Goal: Obtain resource: Download file/media

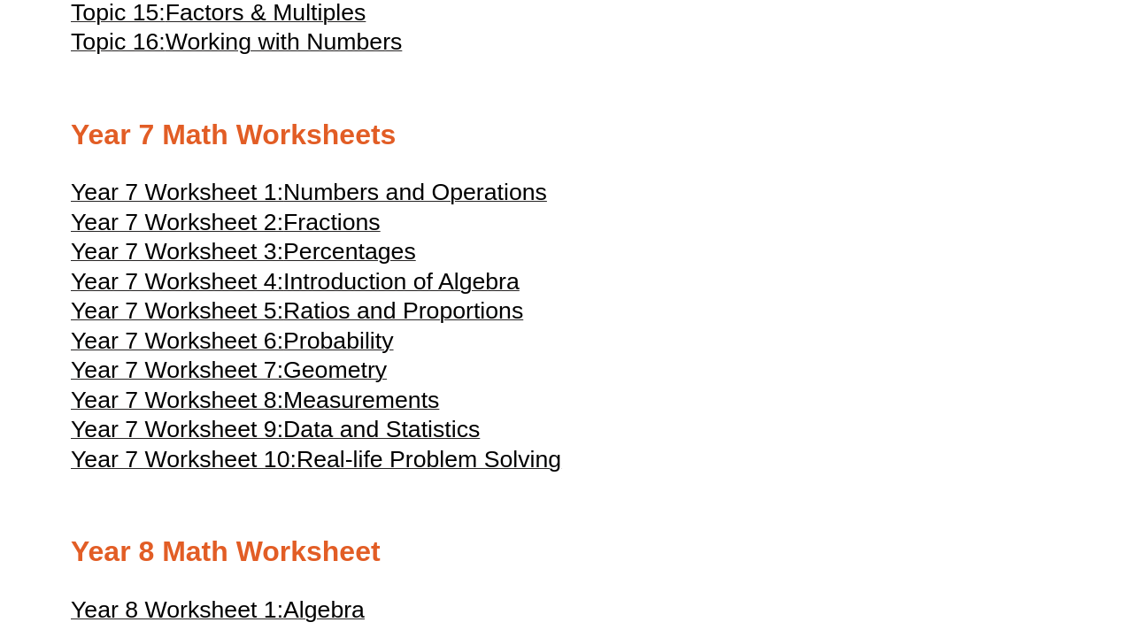
scroll to position [4133, 0]
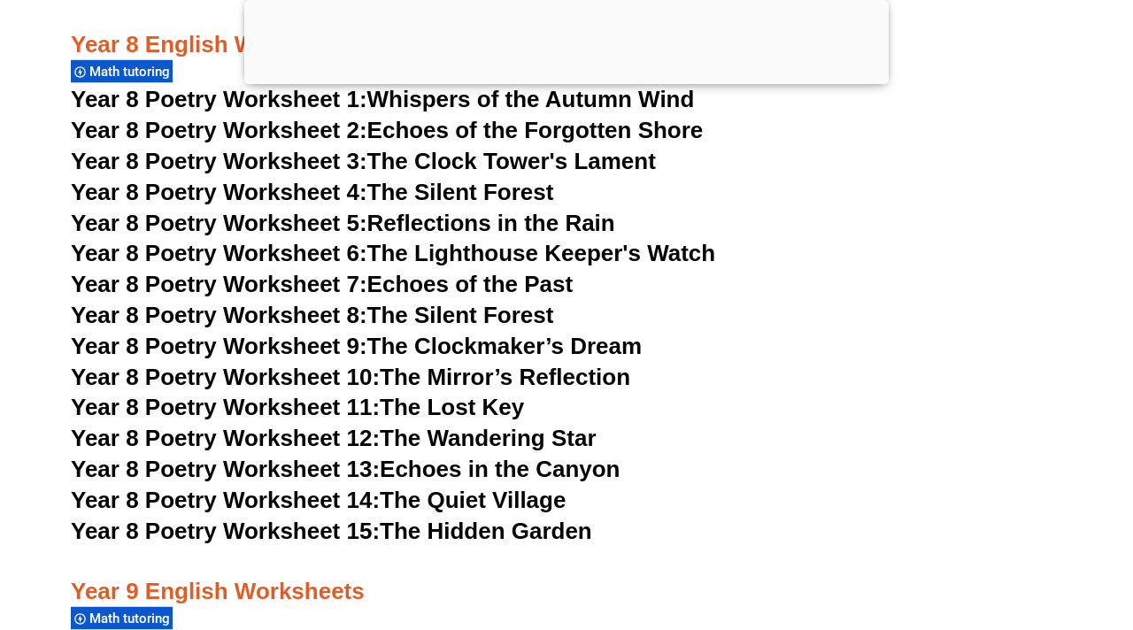
scroll to position [11815, 0]
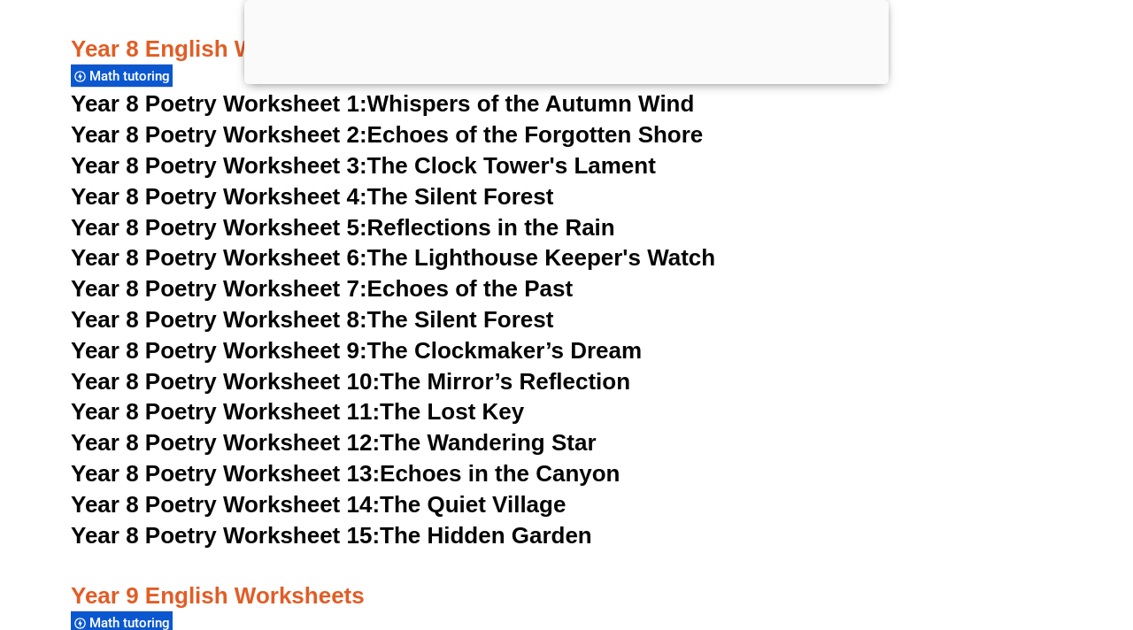
click at [515, 460] on link "Year 8 Poetry Worksheet 13: Echoes in the Canyon" at bounding box center [346, 473] width 550 height 27
